Goal: Transaction & Acquisition: Download file/media

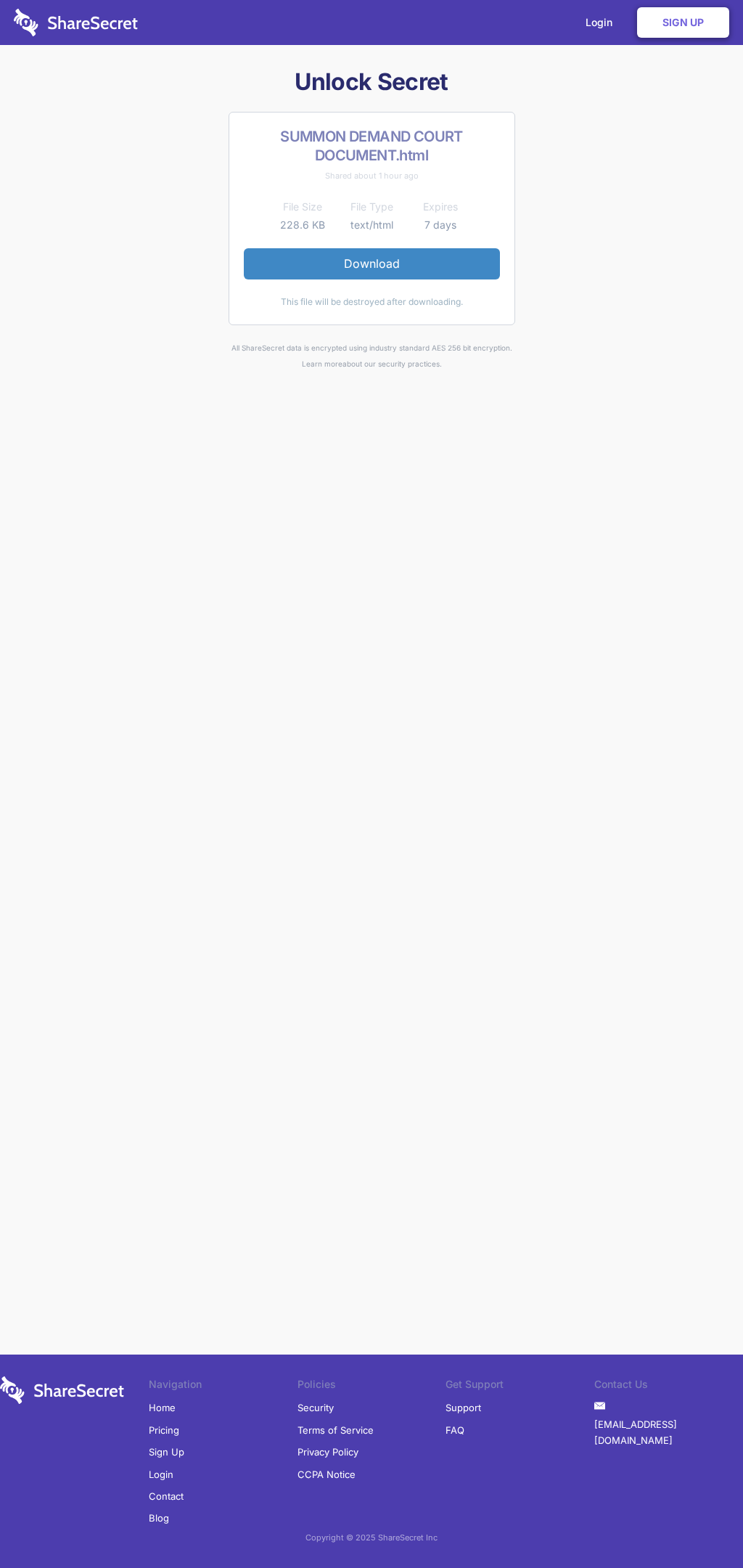
click at [371, 264] on link "Download" at bounding box center [371, 263] width 256 height 31
